Goal: Navigation & Orientation: Find specific page/section

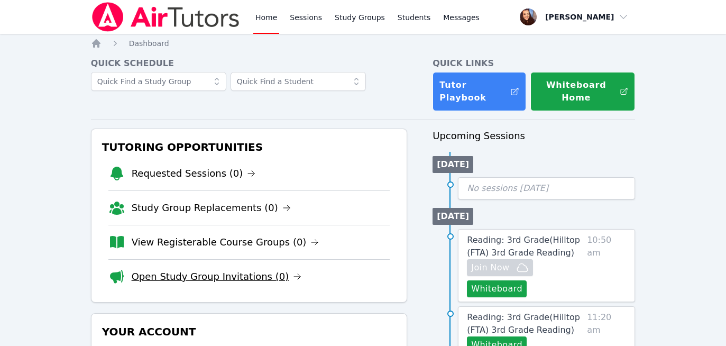
click at [217, 280] on link "Open Study Group Invitations (0)" at bounding box center [217, 276] width 170 height 15
click at [311, 244] on icon at bounding box center [315, 242] width 8 height 8
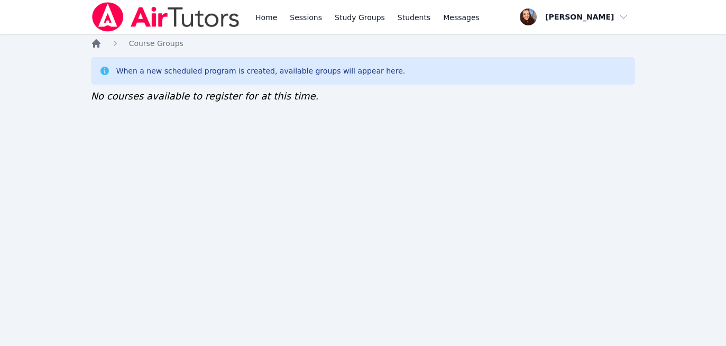
click at [93, 41] on icon "Breadcrumb" at bounding box center [96, 43] width 11 height 11
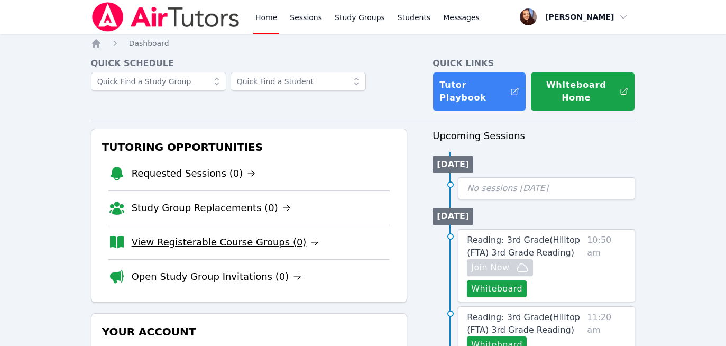
click at [267, 244] on link "View Registerable Course Groups (0)" at bounding box center [226, 242] width 188 height 15
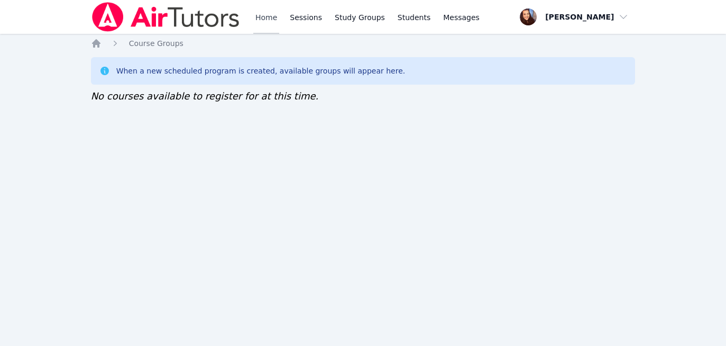
click at [258, 12] on link "Home" at bounding box center [266, 17] width 26 height 34
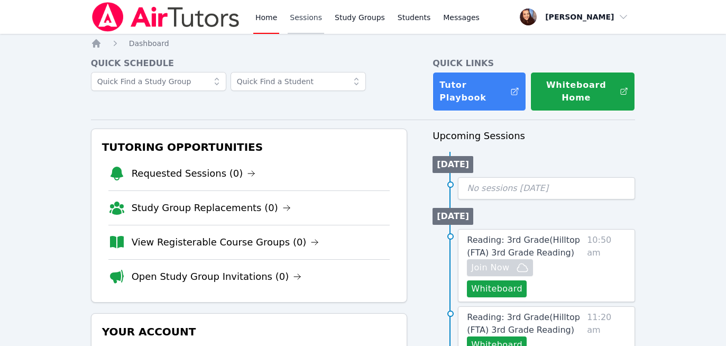
click at [293, 16] on link "Sessions" at bounding box center [306, 17] width 36 height 34
